Goal: Transaction & Acquisition: Purchase product/service

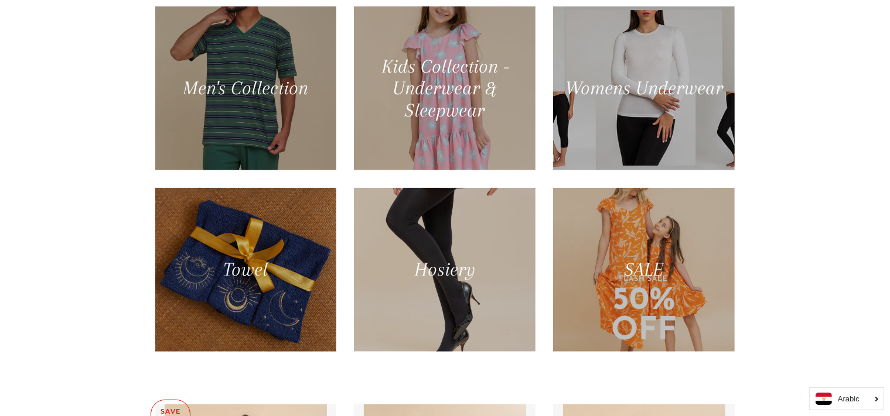
scroll to position [746, 0]
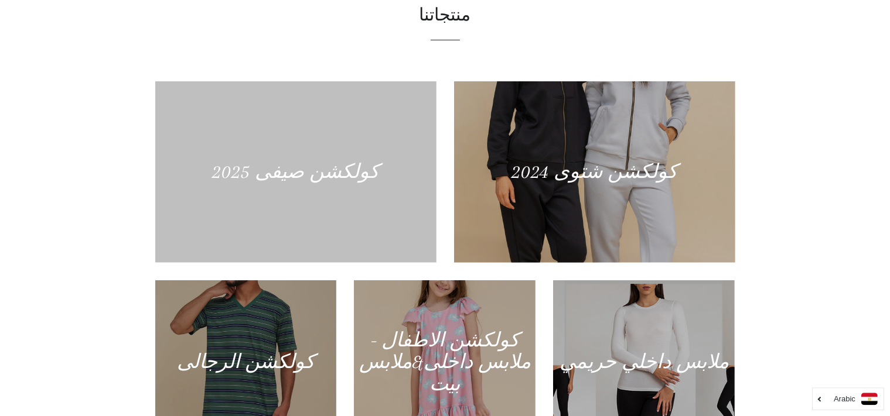
scroll to position [493, 0]
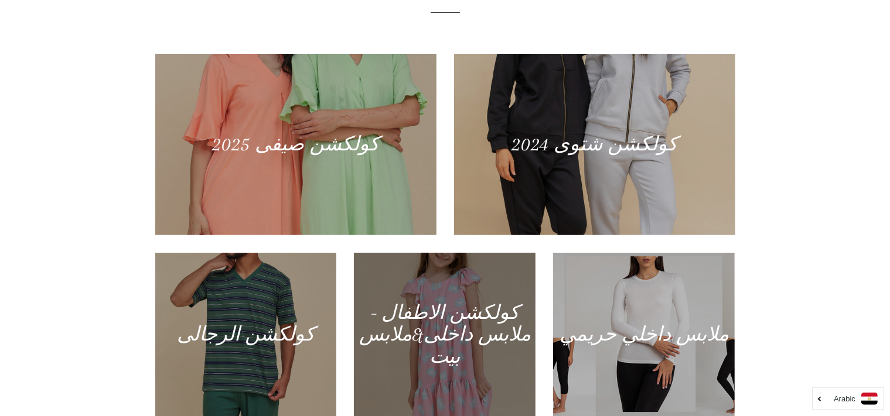
click at [419, 305] on div at bounding box center [444, 335] width 187 height 169
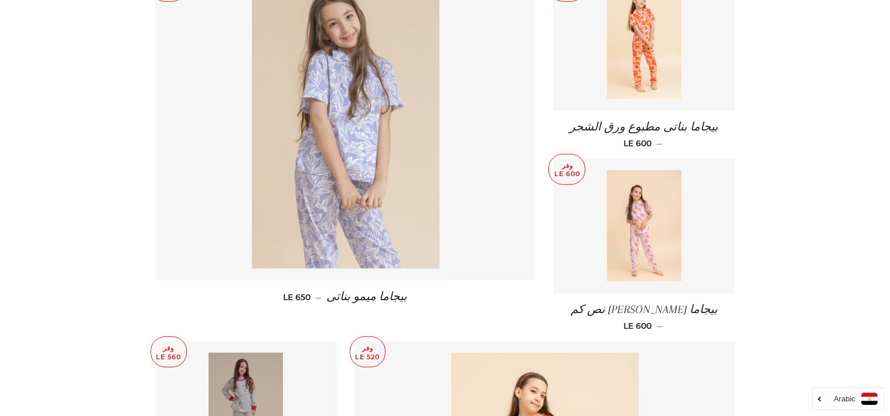
scroll to position [525, 0]
click at [333, 147] on img at bounding box center [345, 128] width 187 height 281
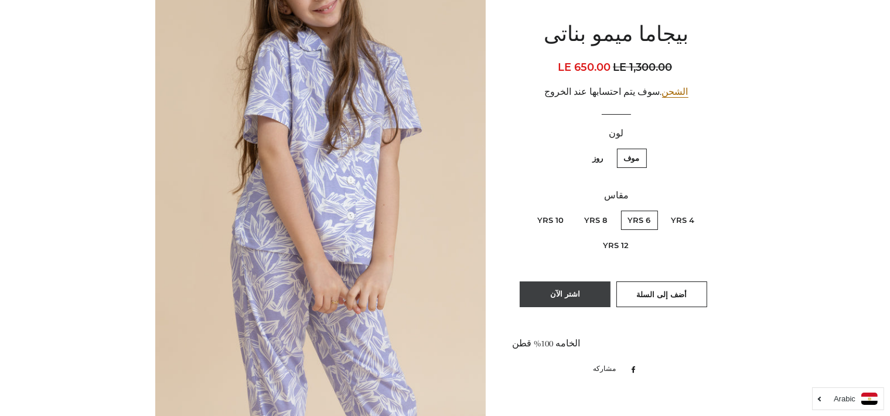
scroll to position [206, 0]
click at [600, 301] on button "اشتر الآن" at bounding box center [565, 295] width 91 height 26
